Goal: Task Accomplishment & Management: Manage account settings

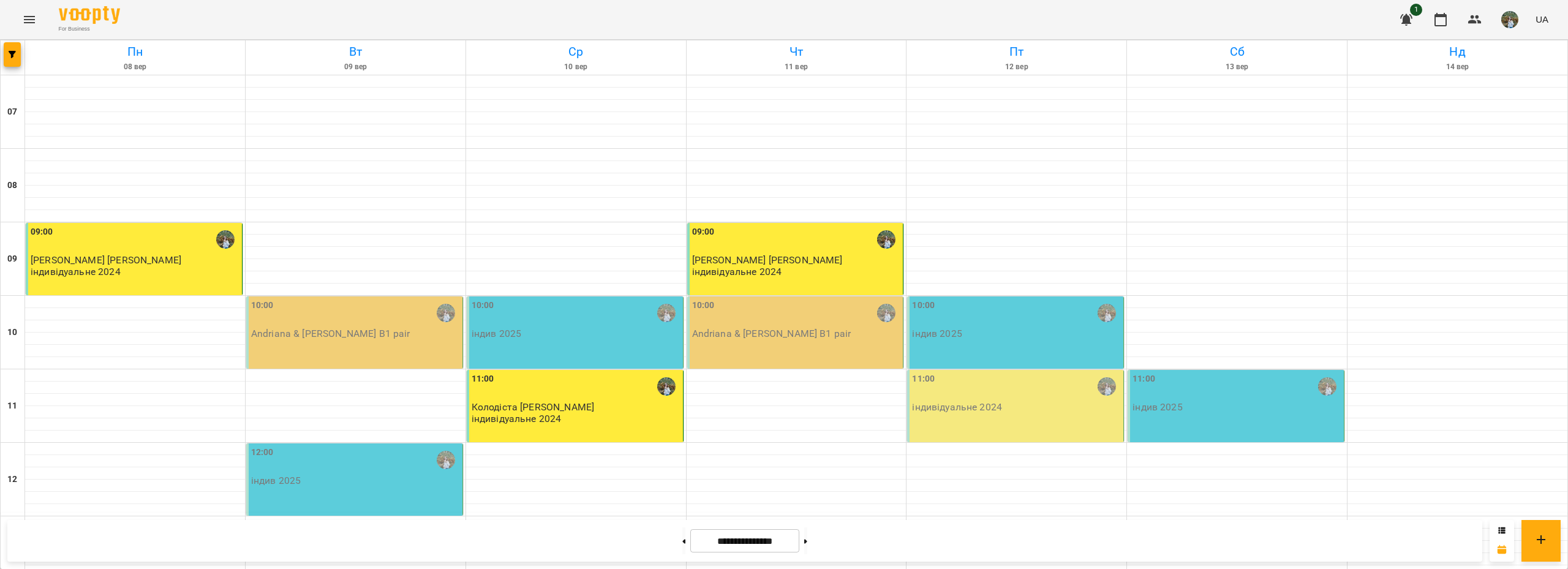
click at [965, 414] on div "11:00 індивідуальне 2024" at bounding box center [1015, 406] width 217 height 72
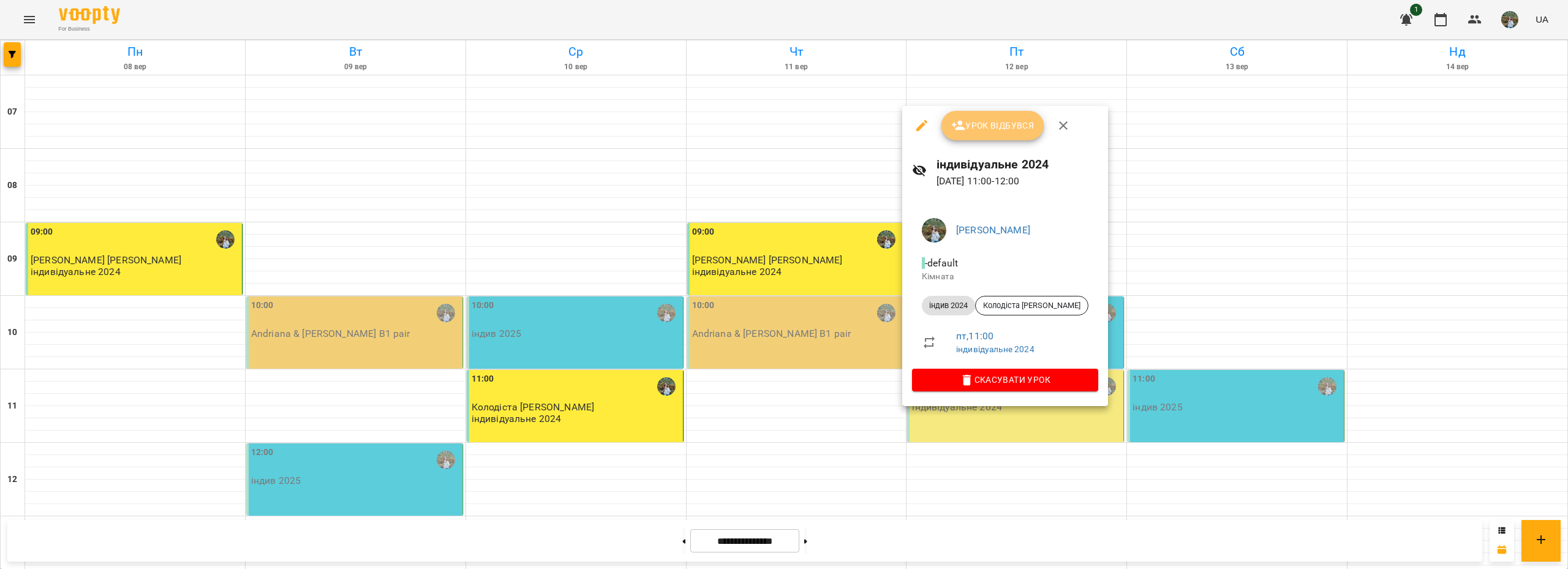
click at [971, 124] on span "Урок відбувся" at bounding box center [993, 125] width 83 height 15
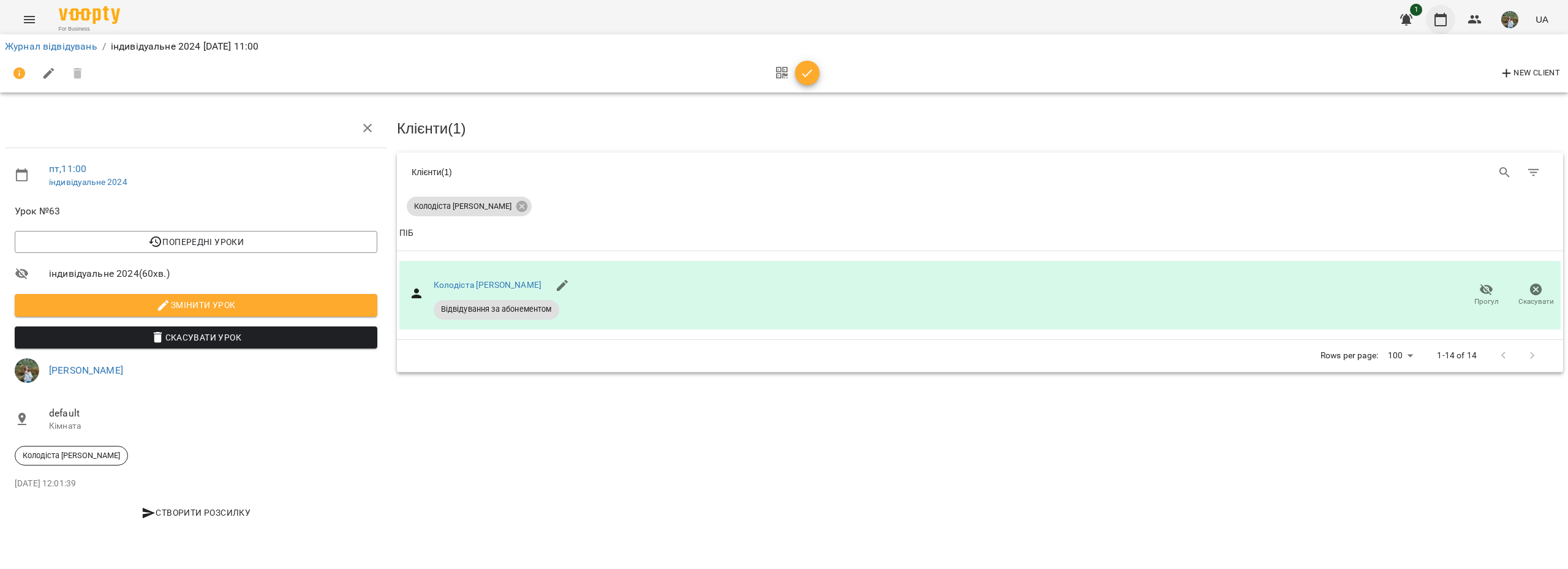
click at [1440, 23] on icon "button" at bounding box center [1440, 19] width 15 height 15
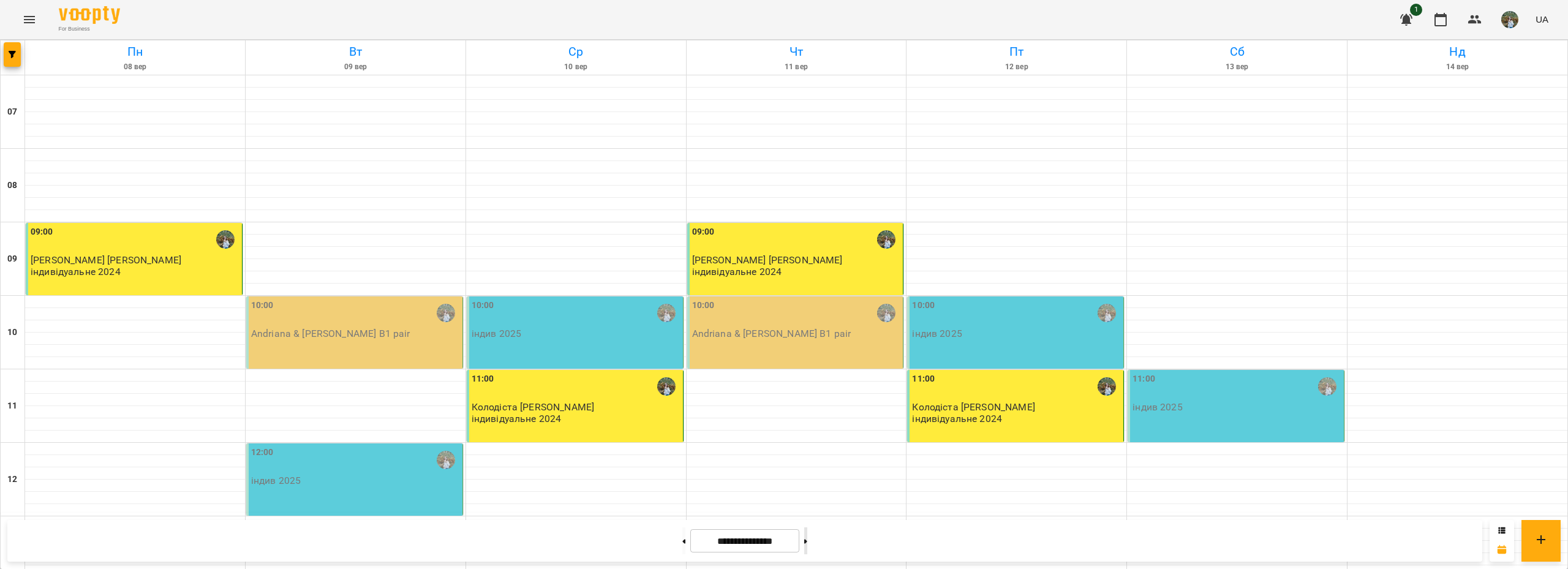
click at [807, 529] on button at bounding box center [805, 541] width 3 height 27
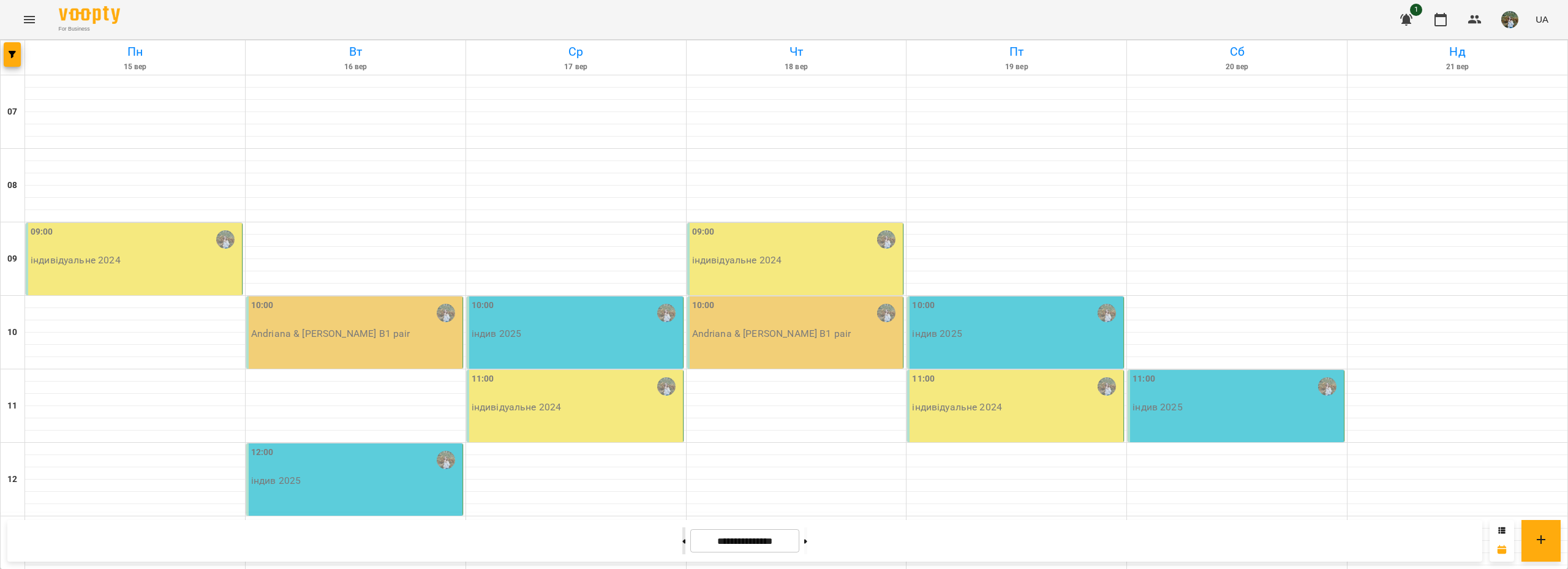
click at [682, 544] on button at bounding box center [684, 541] width 3 height 27
type input "**********"
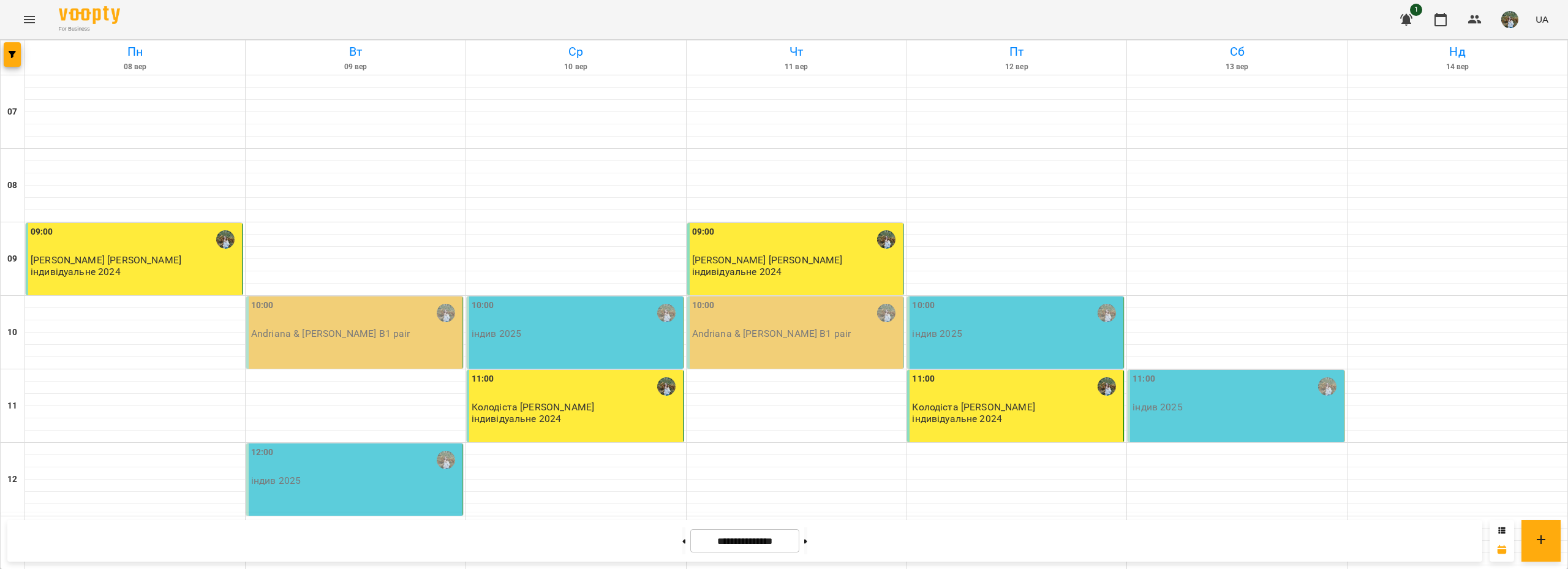
scroll to position [123, 0]
click at [705, 28] on div "For Business 1 UA" at bounding box center [784, 20] width 1568 height 40
